Goal: Transaction & Acquisition: Book appointment/travel/reservation

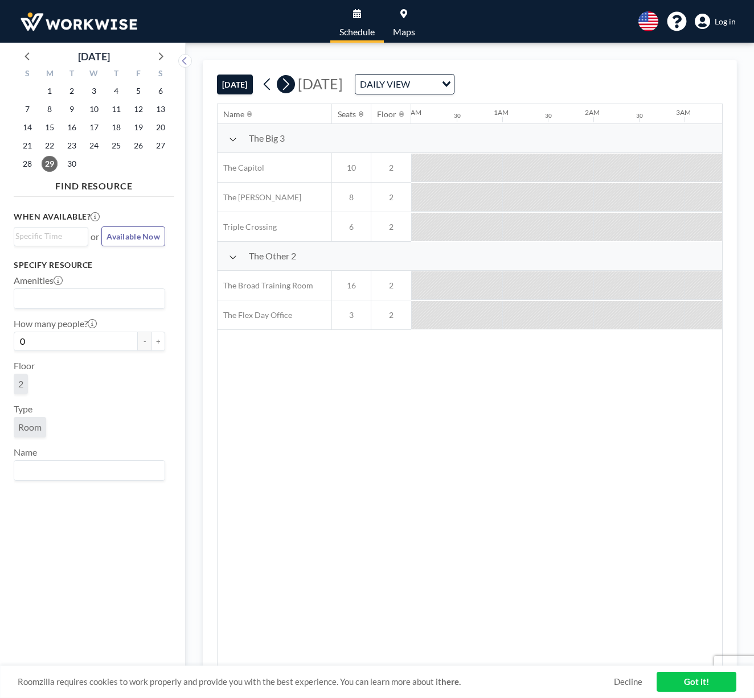
click at [291, 88] on icon at bounding box center [285, 84] width 11 height 17
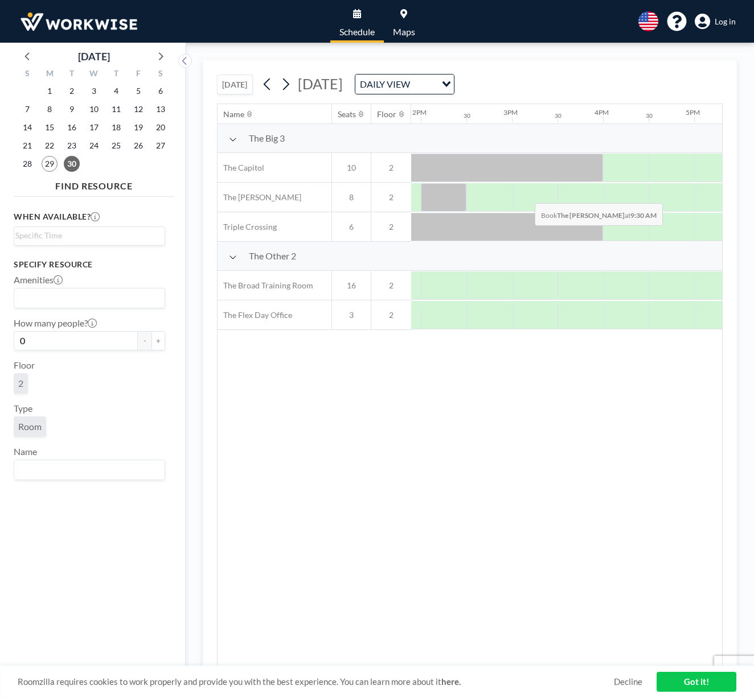
scroll to position [0, 1273]
click at [565, 192] on div at bounding box center [573, 197] width 46 height 28
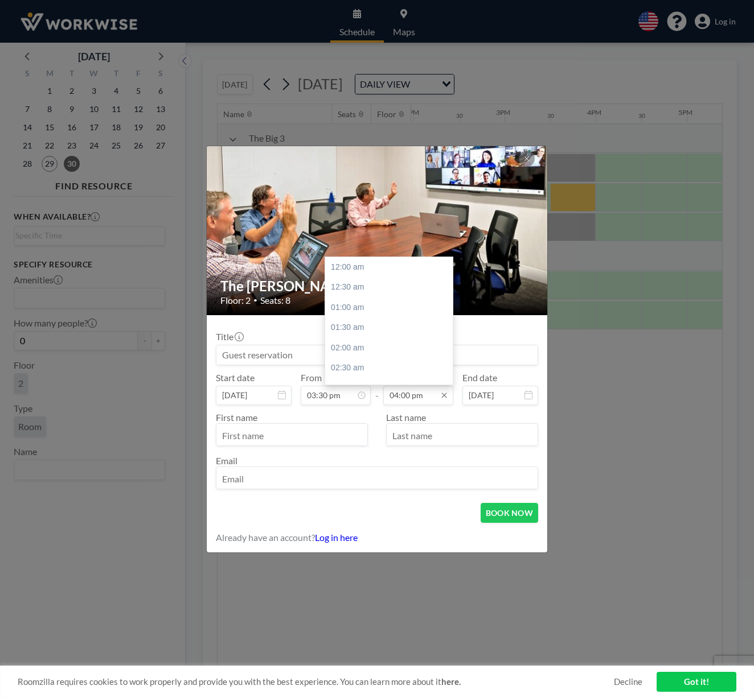
scroll to position [637, 0]
click at [405, 397] on input "04:00 pm" at bounding box center [418, 395] width 70 height 19
click at [342, 288] on div "04:30 pm" at bounding box center [390, 298] width 131 height 20
type input "04:30 pm"
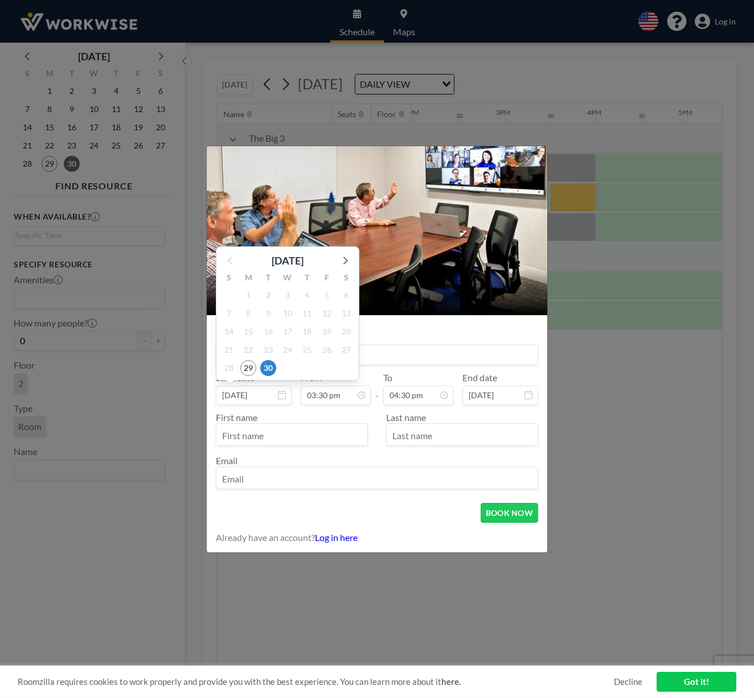
scroll to position [617, 0]
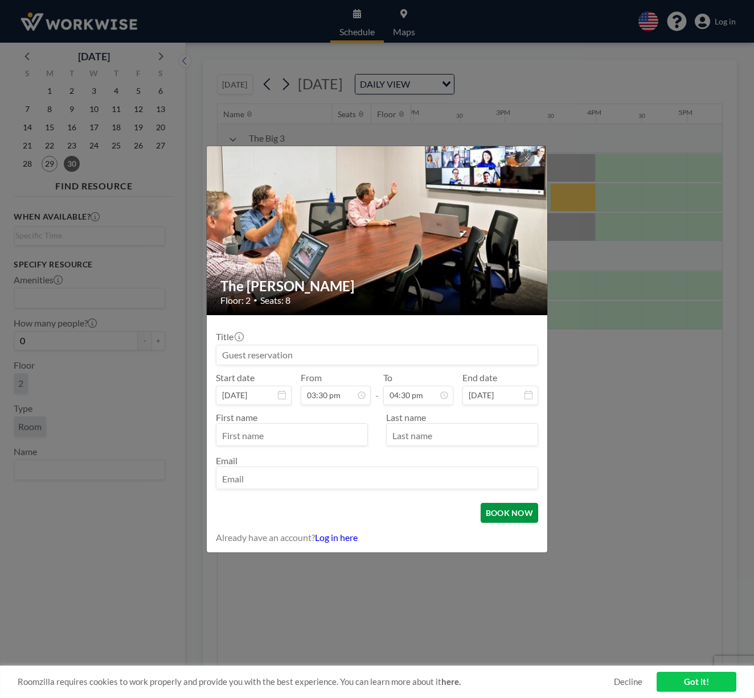
click at [506, 515] on button "BOOK NOW" at bounding box center [508, 513] width 57 height 20
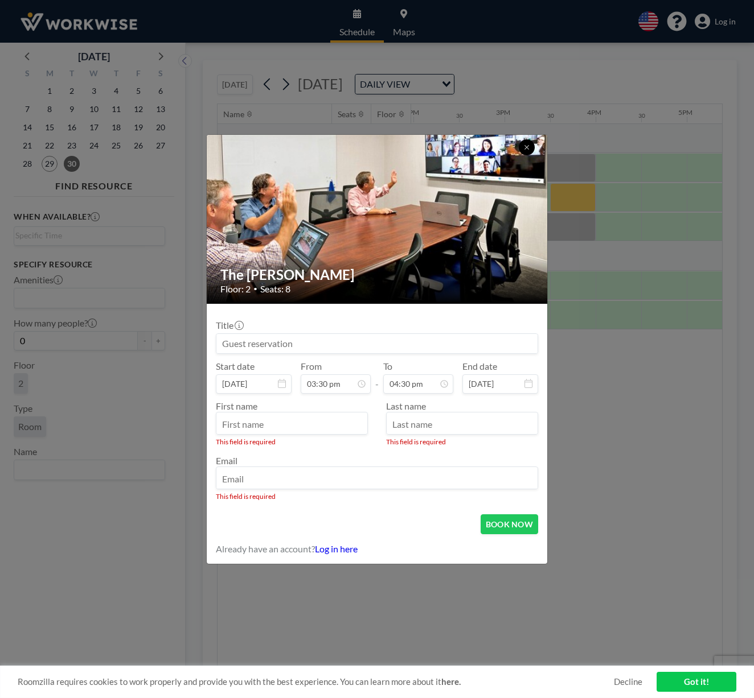
click at [529, 149] on icon at bounding box center [526, 147] width 7 height 7
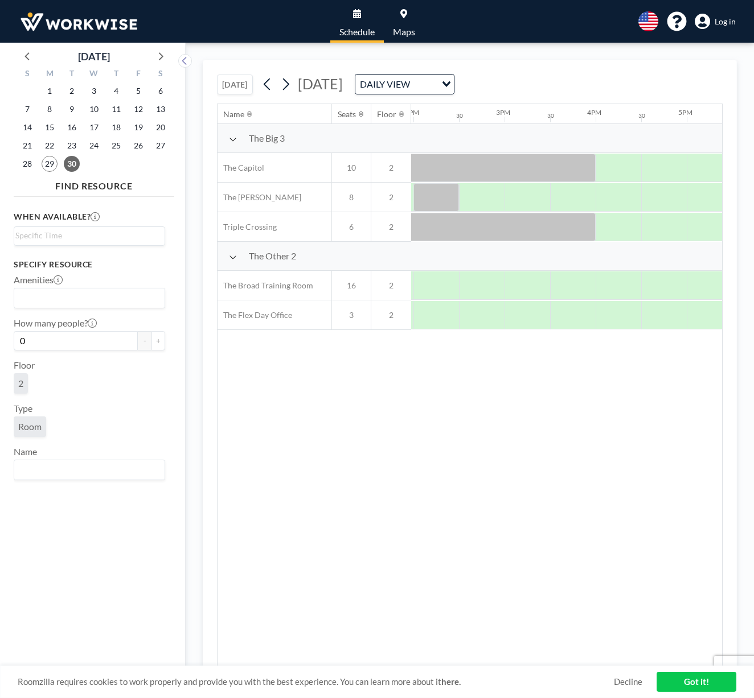
click at [729, 23] on span "Log in" at bounding box center [724, 22] width 21 height 10
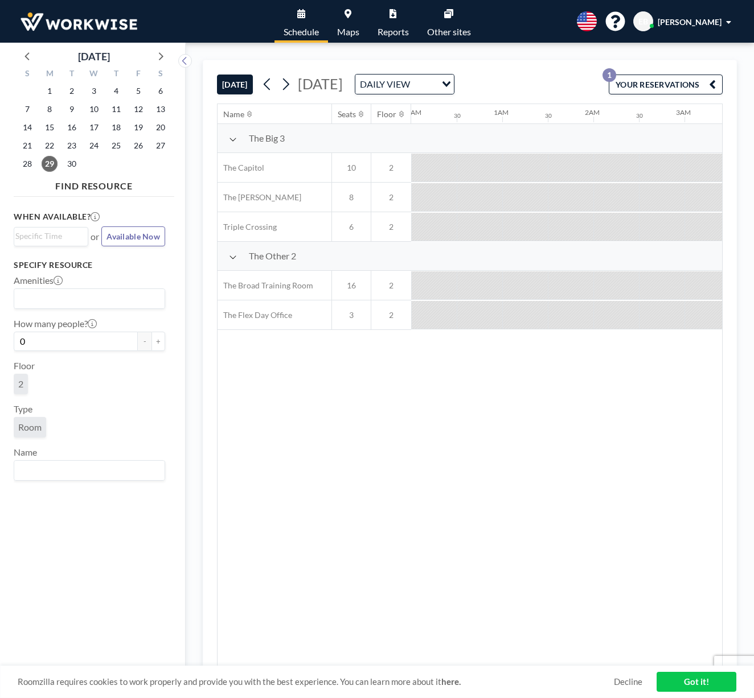
scroll to position [0, 1821]
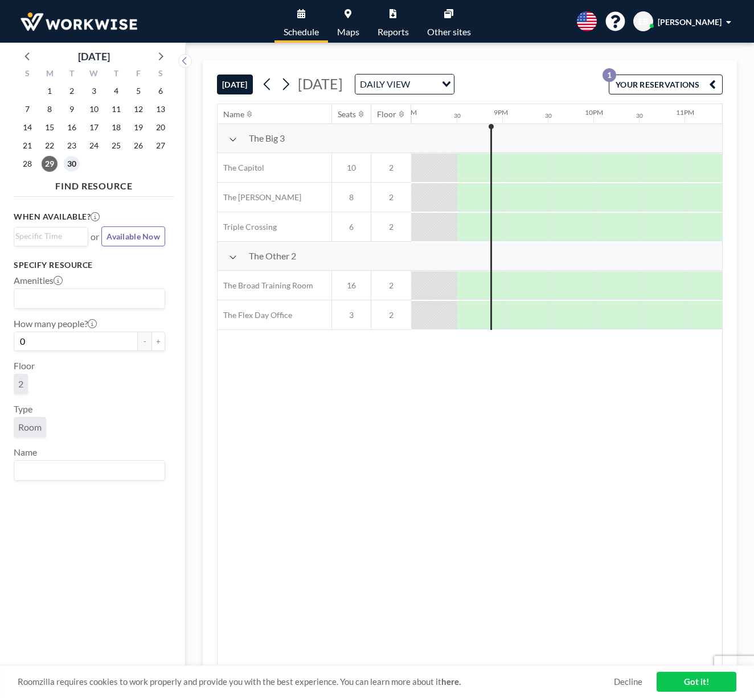
click at [72, 164] on span "30" at bounding box center [72, 164] width 16 height 16
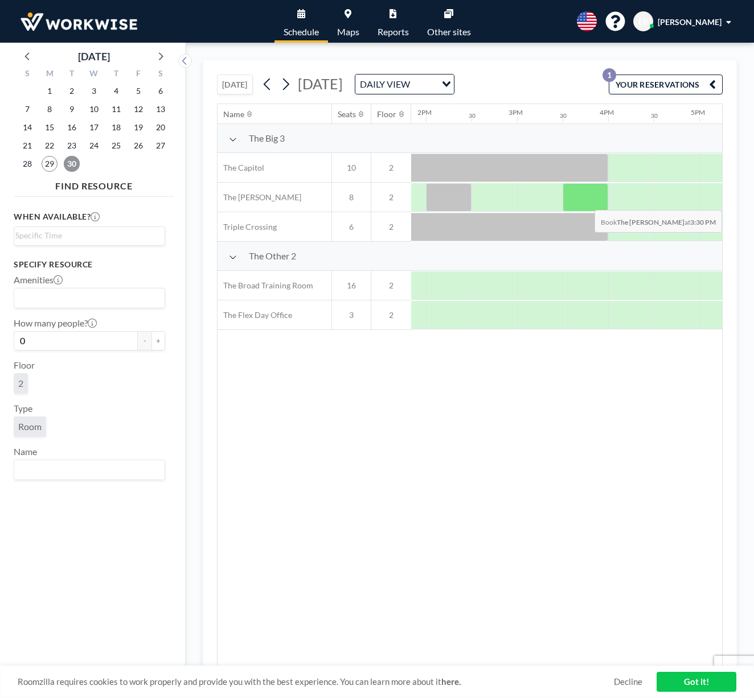
scroll to position [0, 1265]
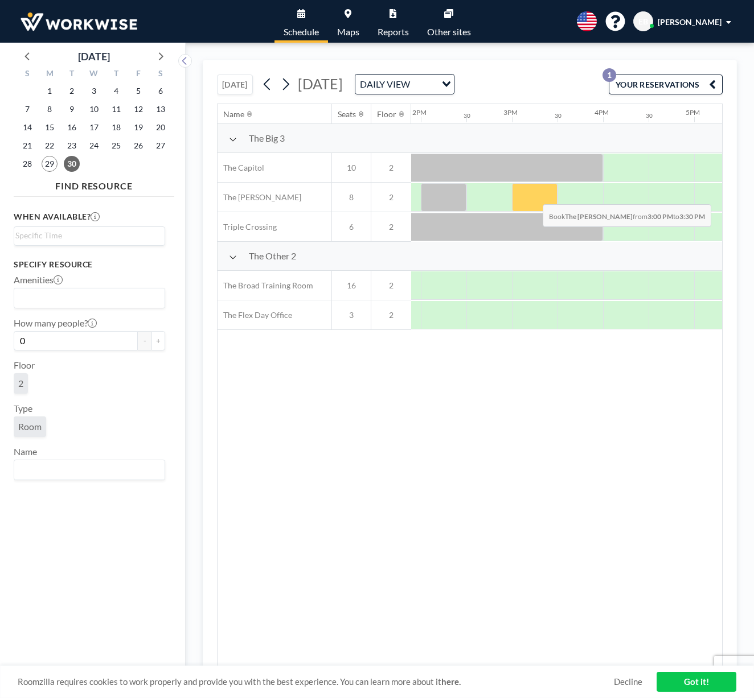
click at [533, 196] on div at bounding box center [535, 197] width 46 height 28
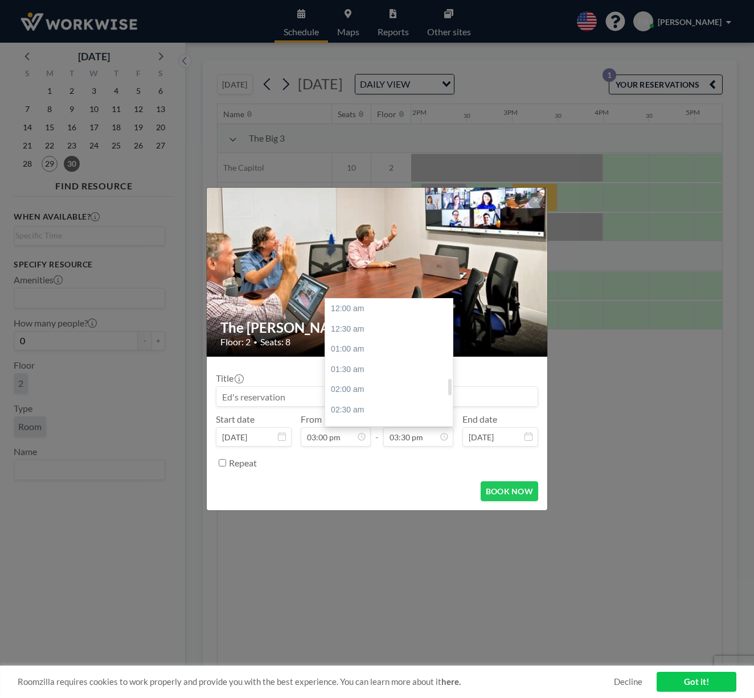
scroll to position [617, 0]
click at [345, 370] on div "05:00 pm" at bounding box center [390, 380] width 131 height 20
type input "05:00 pm"
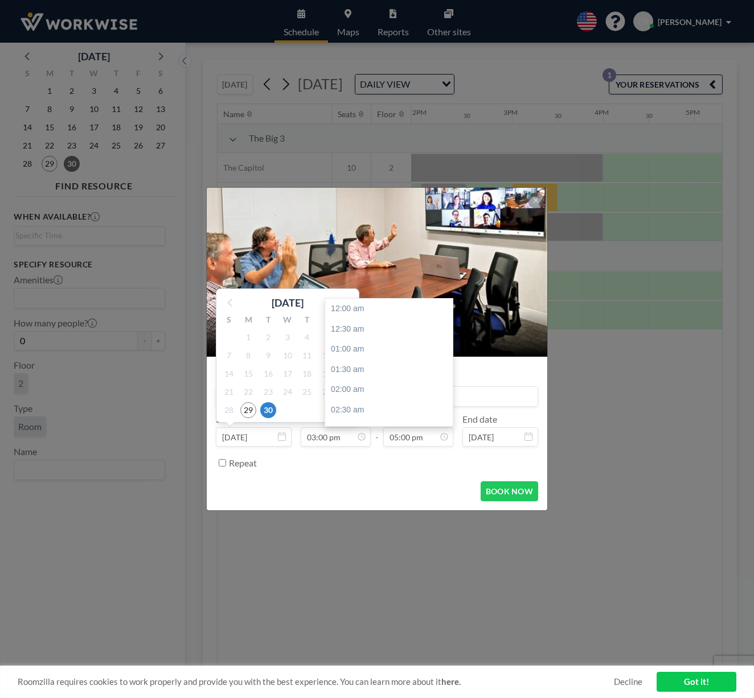
scroll to position [677, 0]
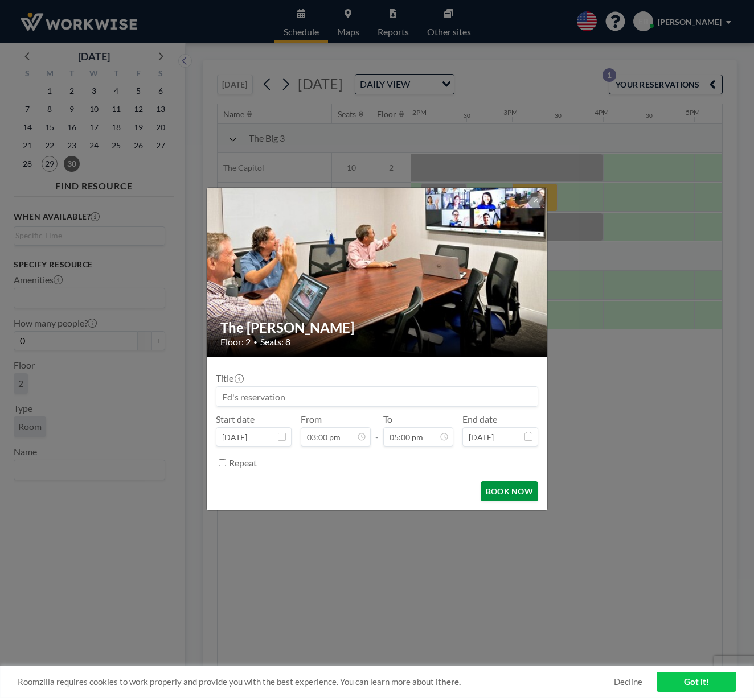
click at [501, 493] on button "BOOK NOW" at bounding box center [508, 491] width 57 height 20
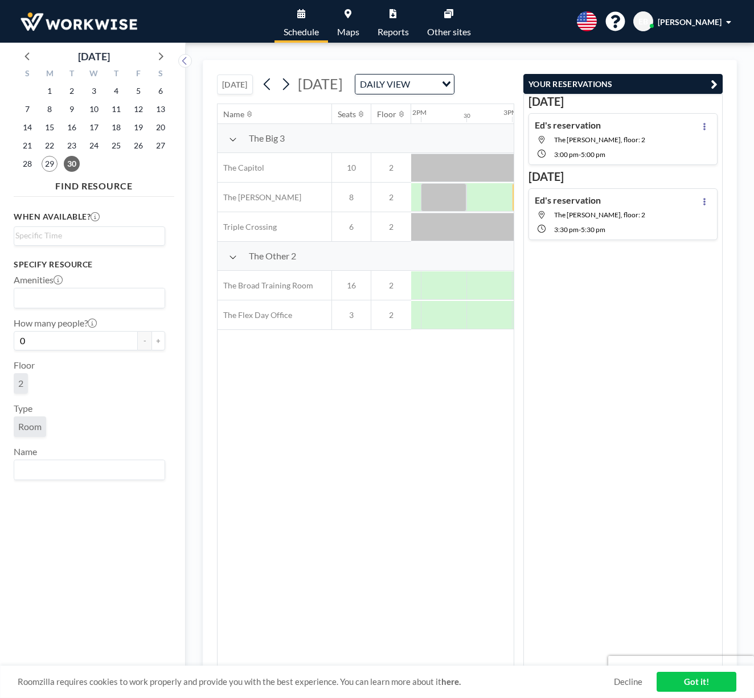
click at [694, 683] on link "Got it!" at bounding box center [696, 682] width 80 height 20
